Goal: Task Accomplishment & Management: Use online tool/utility

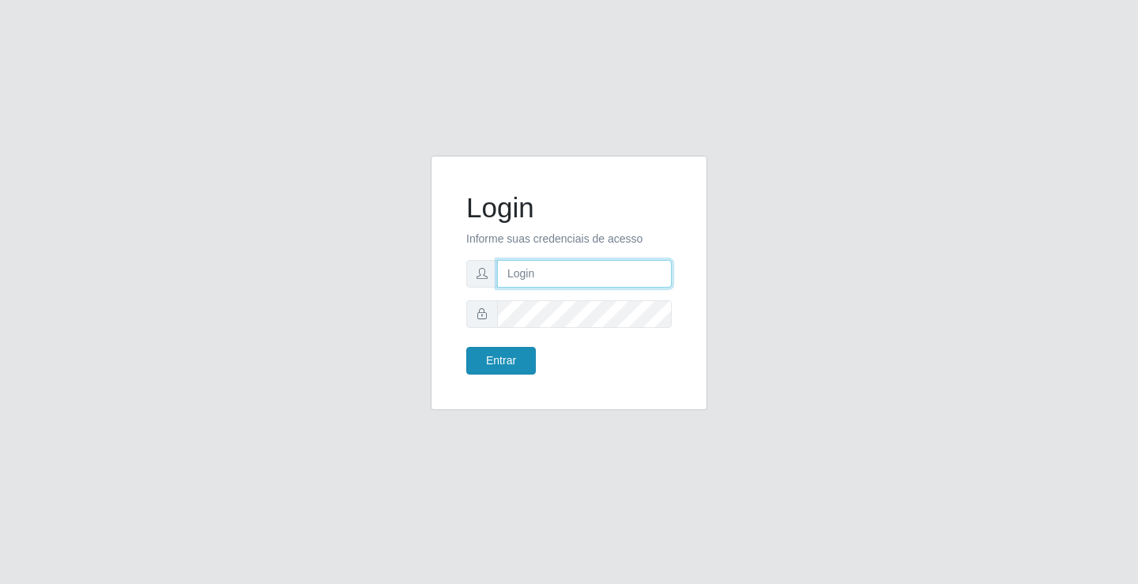
type input "[EMAIL_ADDRESS][DOMAIN_NAME]"
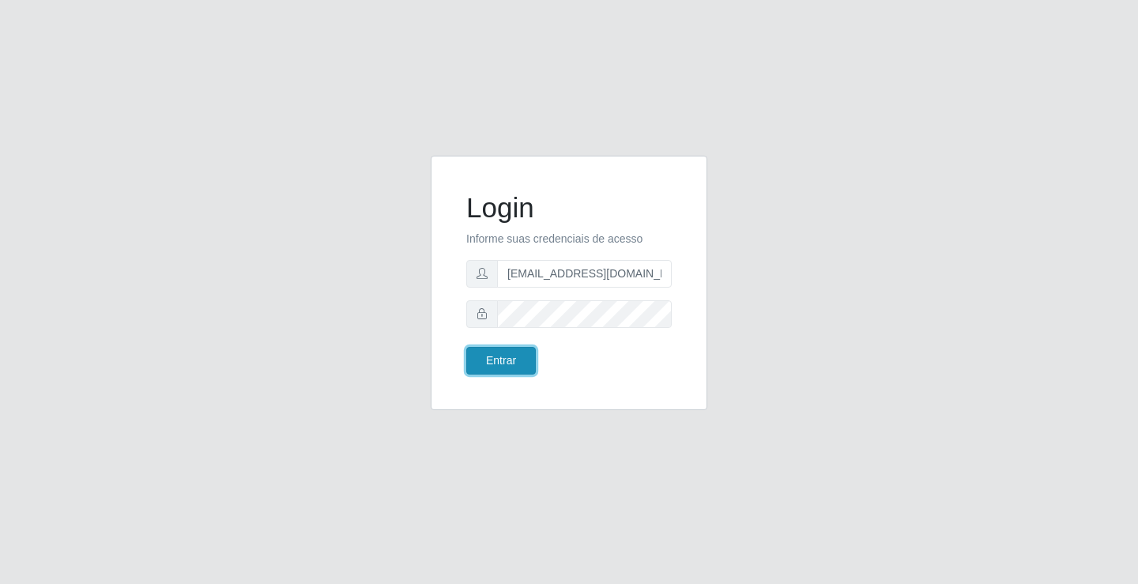
click at [492, 360] on button "Entrar" at bounding box center [501, 361] width 70 height 28
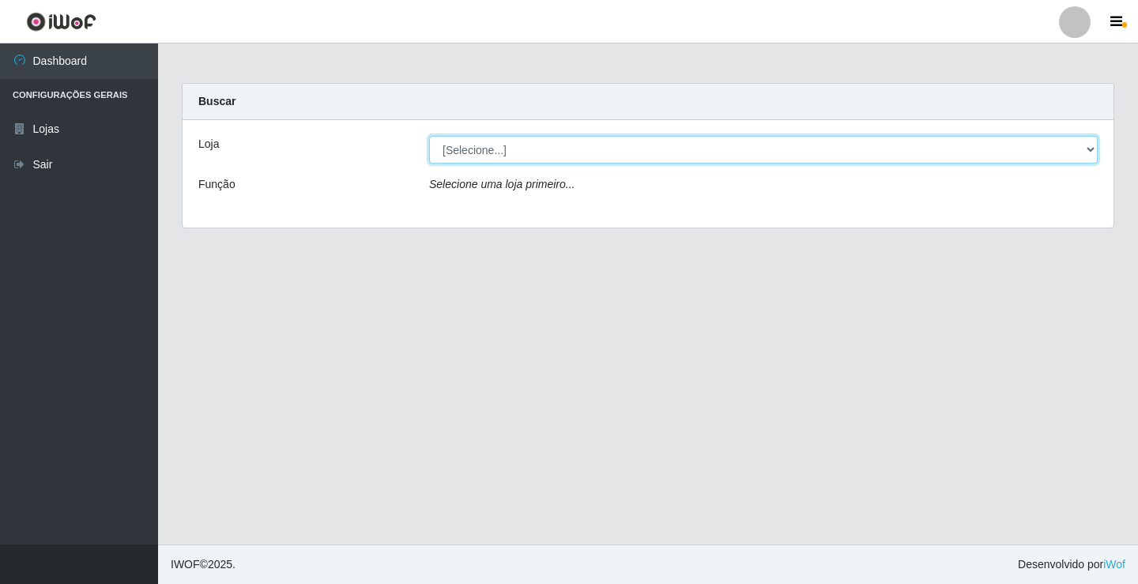
drag, startPoint x: 781, startPoint y: 152, endPoint x: 781, endPoint y: 160, distance: 8.7
click at [781, 157] on select "[Selecione...] Rede Potiguar 4 - Extremoz" at bounding box center [763, 150] width 669 height 28
select select "78"
click at [429, 136] on select "[Selecione...] Rede Potiguar 4 - Extremoz" at bounding box center [763, 150] width 669 height 28
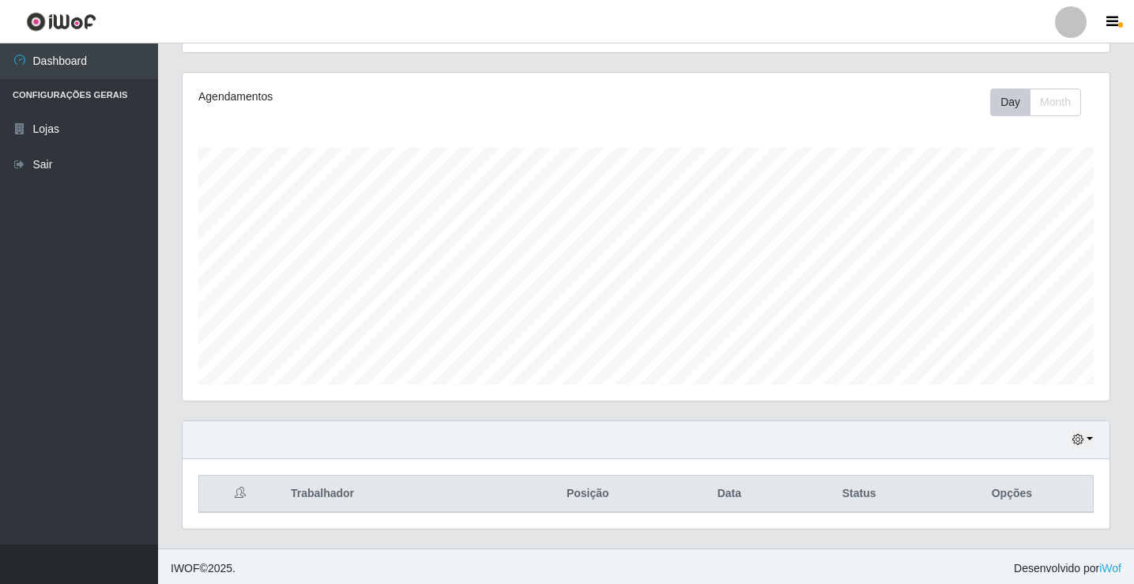
scroll to position [184, 0]
click at [1091, 428] on button "button" at bounding box center [1083, 436] width 22 height 18
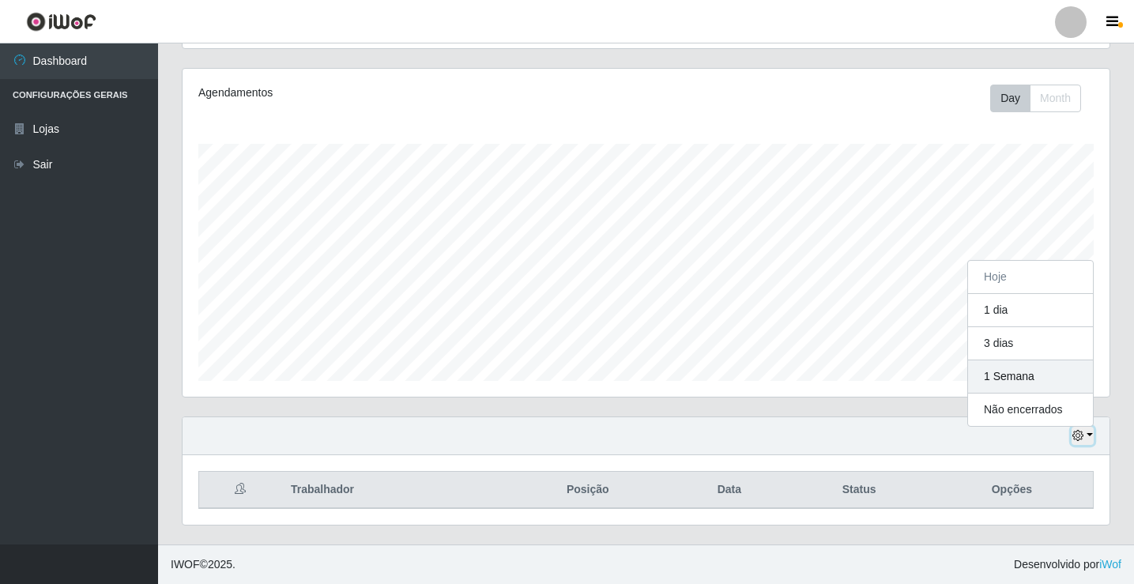
scroll to position [328, 927]
click at [1039, 368] on button "1 Semana" at bounding box center [1030, 376] width 125 height 33
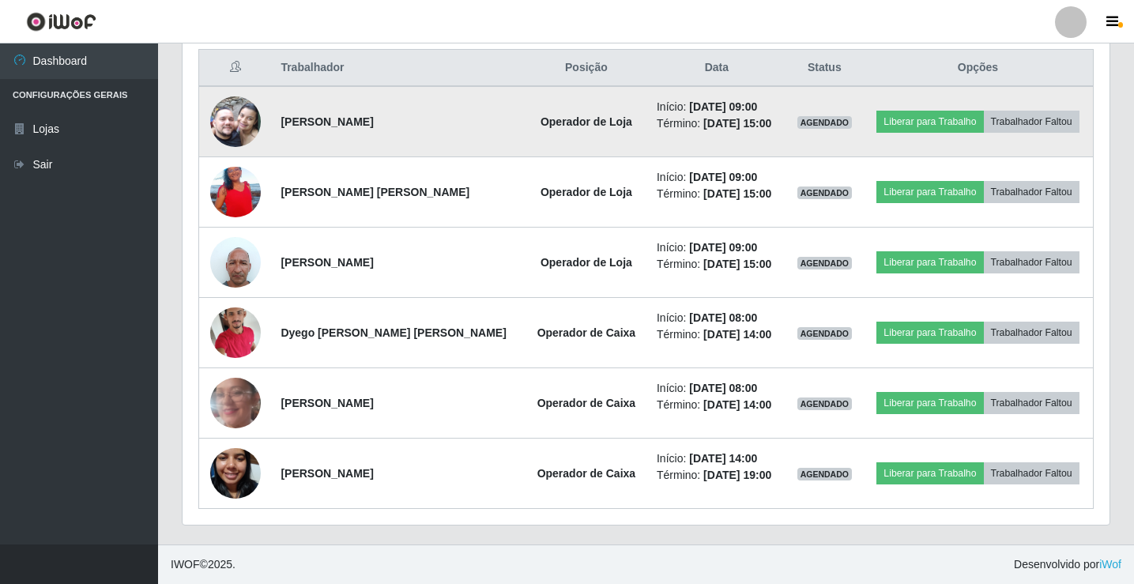
scroll to position [527, 0]
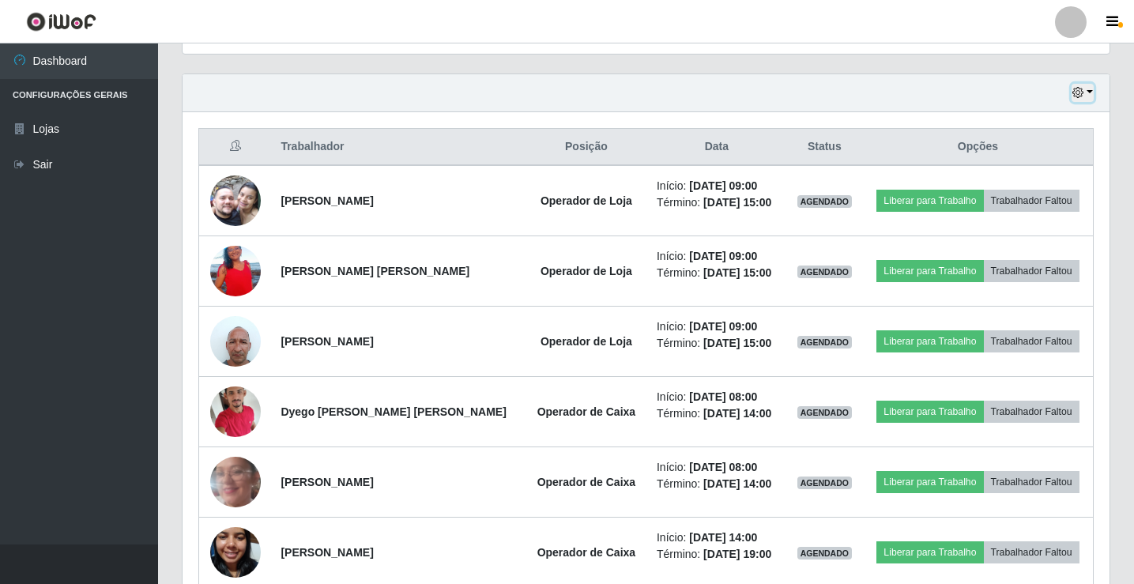
click at [1080, 97] on icon "button" at bounding box center [1078, 92] width 11 height 11
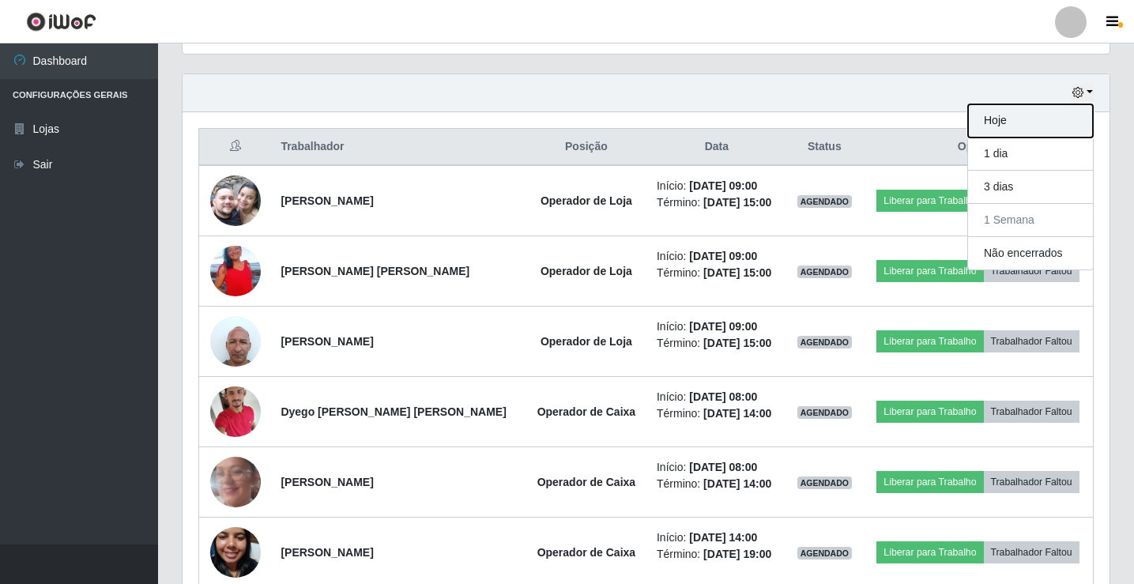
click at [1054, 111] on button "Hoje" at bounding box center [1030, 120] width 125 height 33
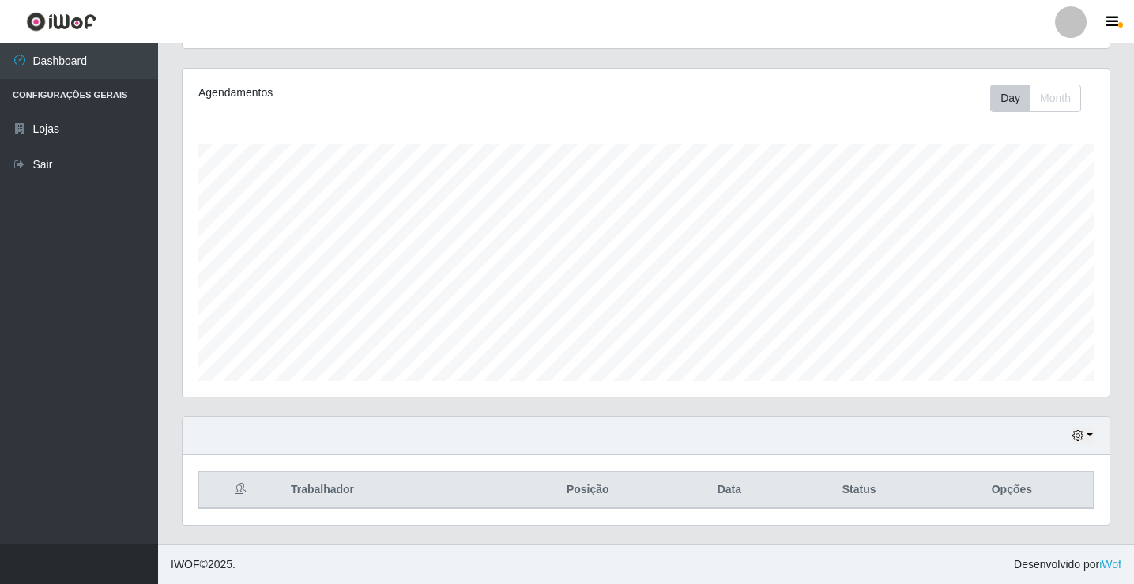
scroll to position [184, 0]
